Goal: Task Accomplishment & Management: Use online tool/utility

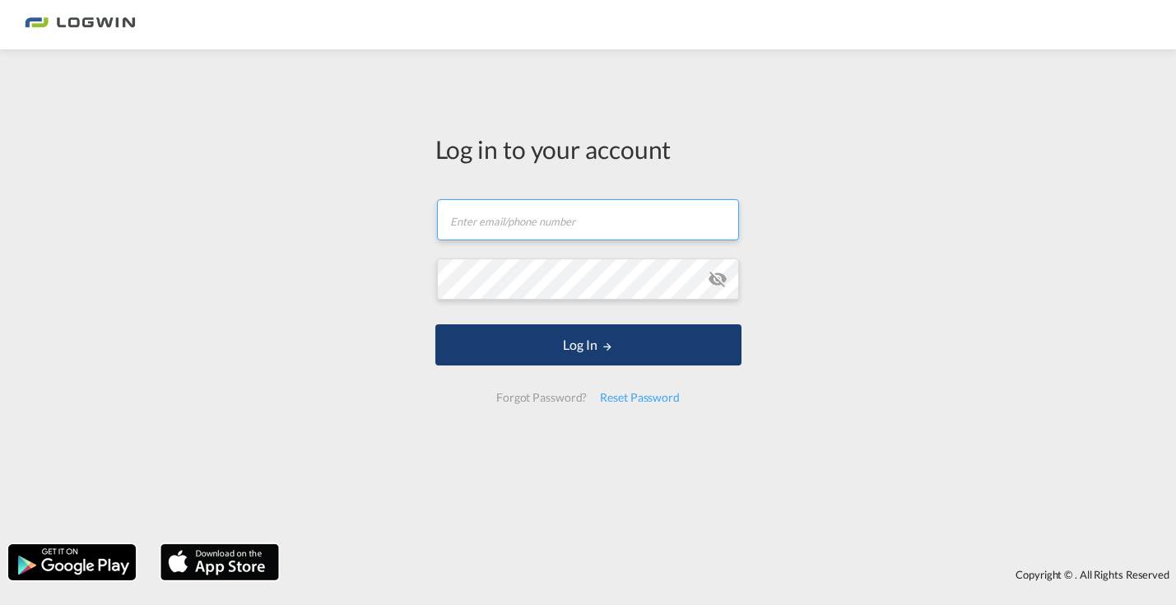
type input "[PERSON_NAME][EMAIL_ADDRESS][PERSON_NAME][DOMAIN_NAME]"
click at [591, 342] on button "Log In" at bounding box center [588, 344] width 306 height 41
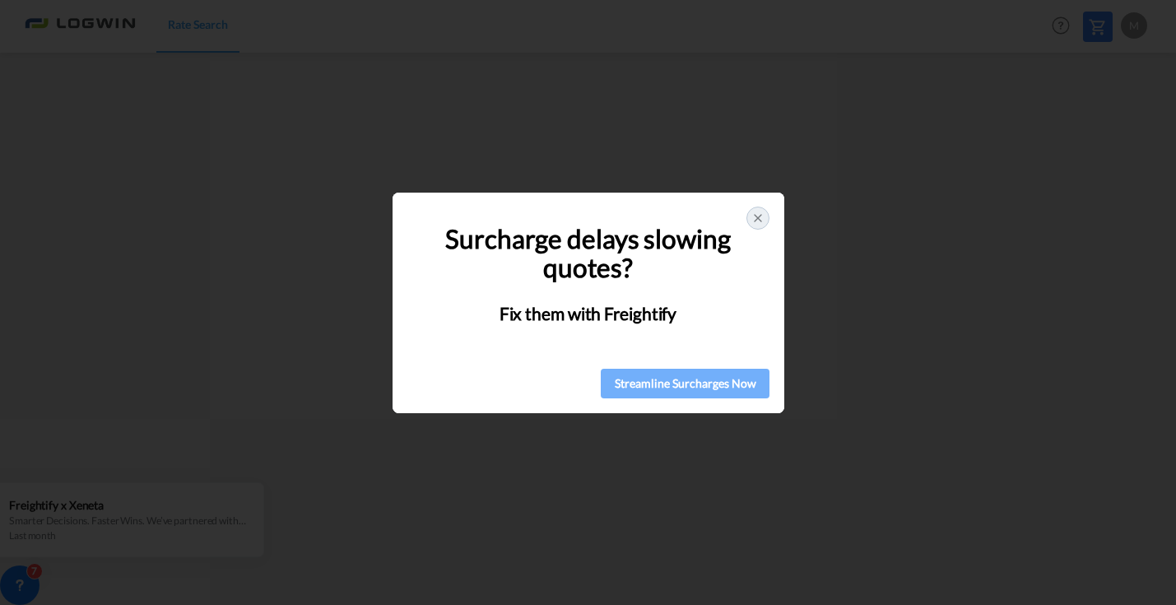
click at [701, 382] on div "Streamline Surcharges Now" at bounding box center [685, 383] width 159 height 25
